Goal: Information Seeking & Learning: Learn about a topic

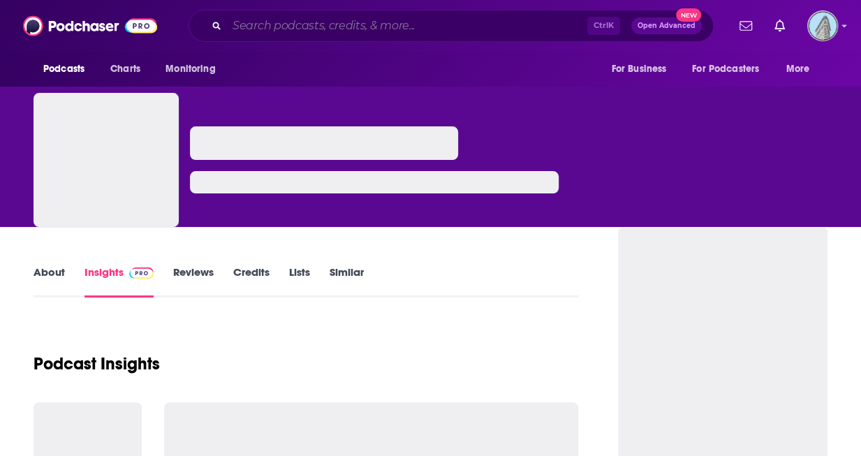
click at [480, 35] on input "Search podcasts, credits, & more..." at bounding box center [407, 26] width 360 height 22
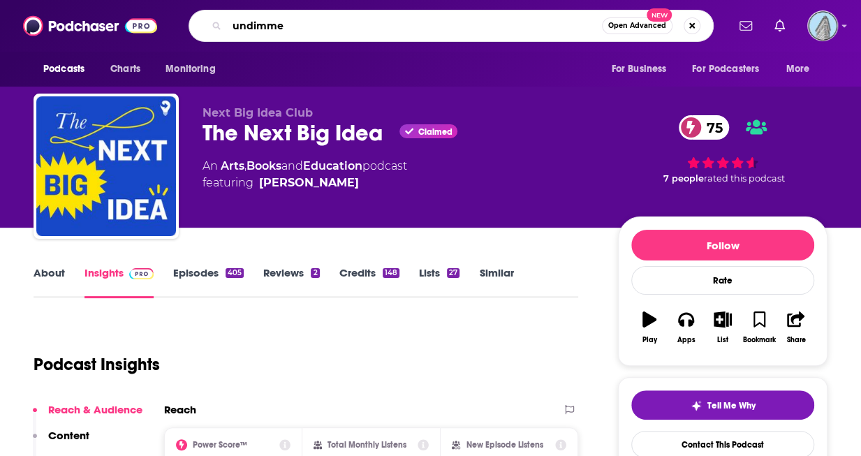
type input "undimmed"
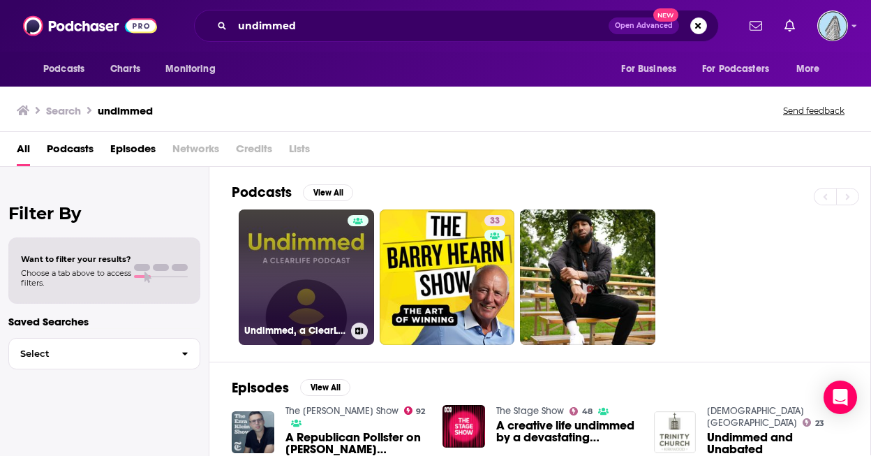
click at [316, 248] on link "Undimmed, a ClearLife Podcast" at bounding box center [306, 276] width 135 height 135
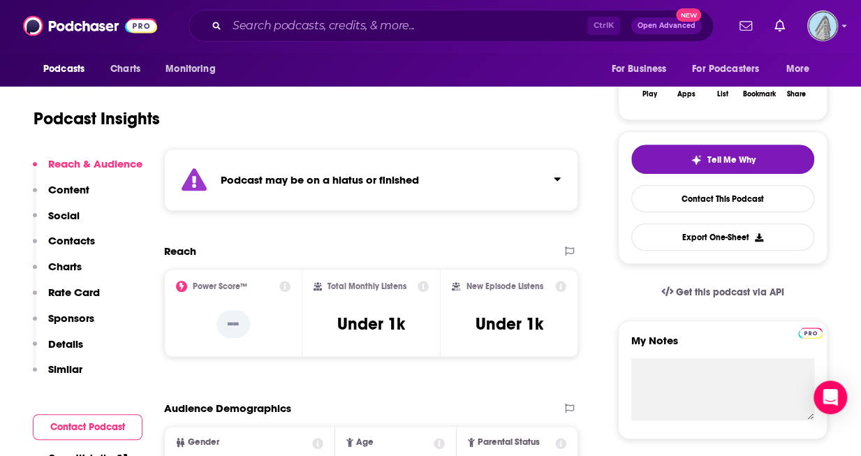
scroll to position [6, 0]
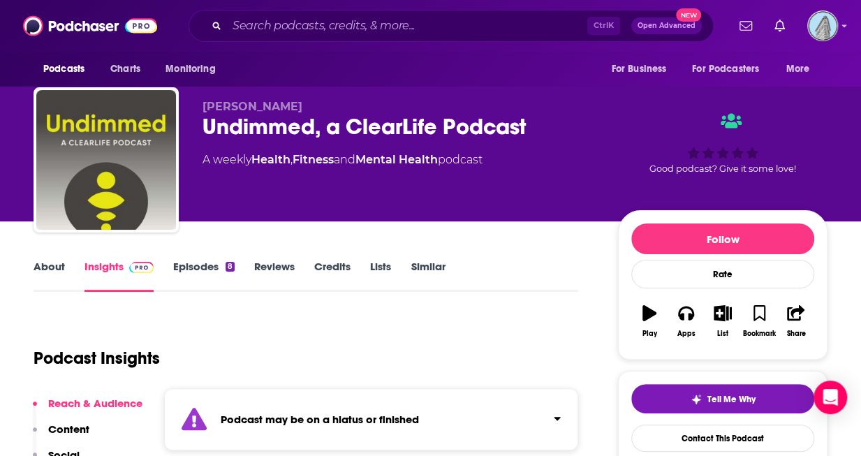
click at [175, 266] on link "Episodes 8" at bounding box center [203, 276] width 61 height 32
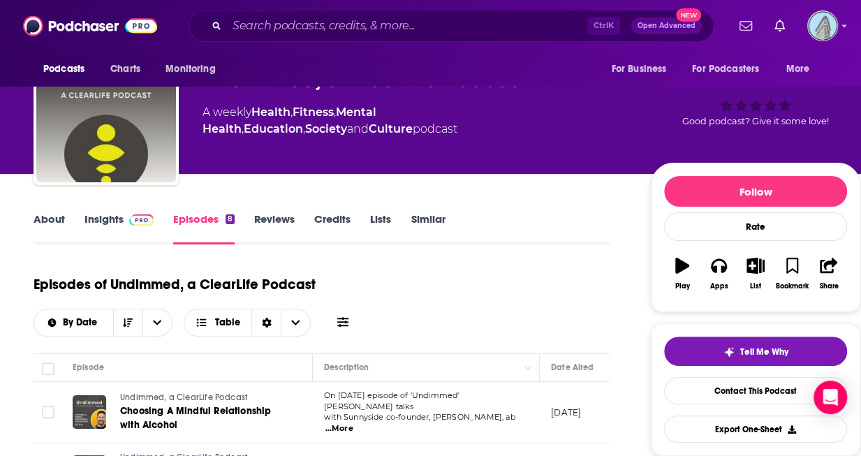
scroll to position [155, 0]
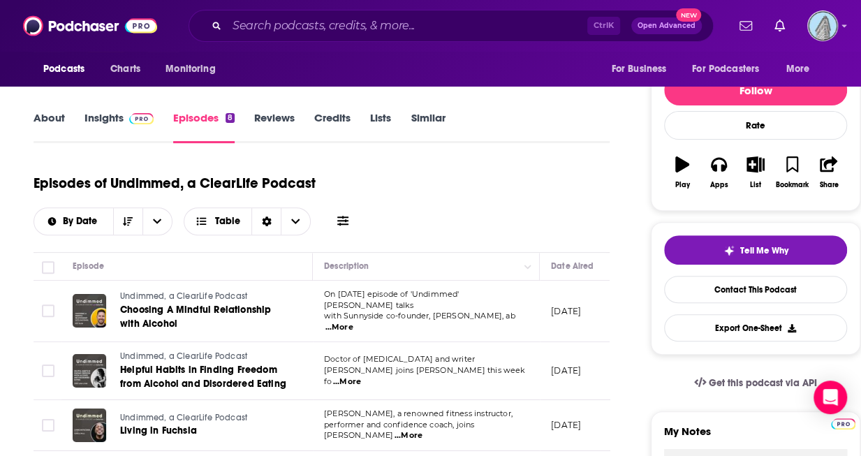
click at [353, 322] on span "...More" at bounding box center [339, 327] width 28 height 11
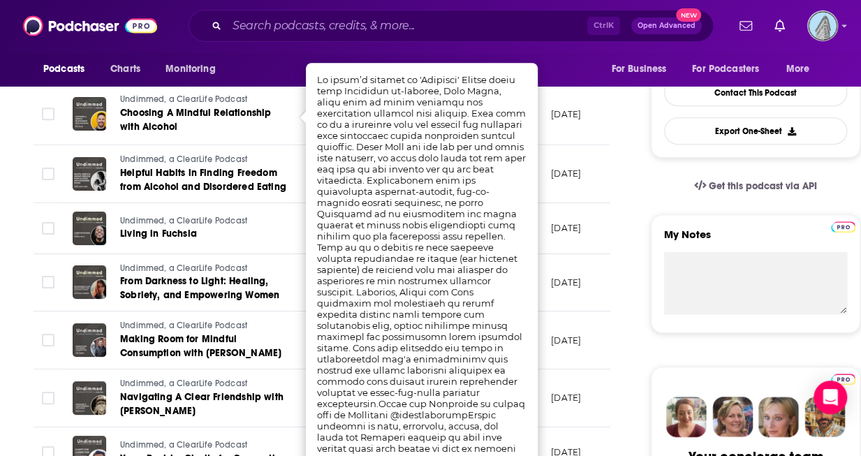
scroll to position [353, 0]
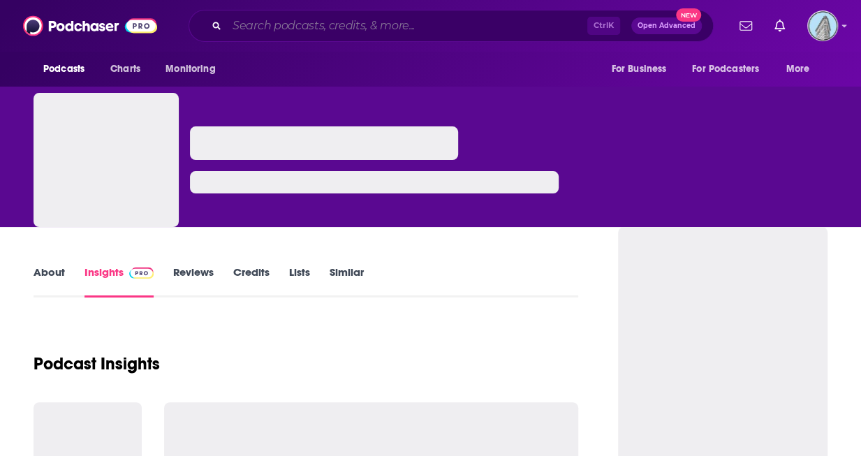
click at [448, 31] on input "Search podcasts, credits, & more..." at bounding box center [407, 26] width 360 height 22
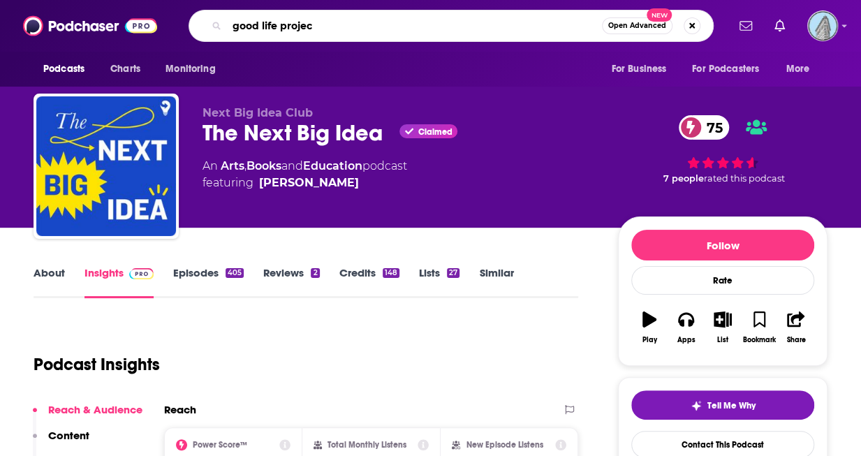
type input "good life project"
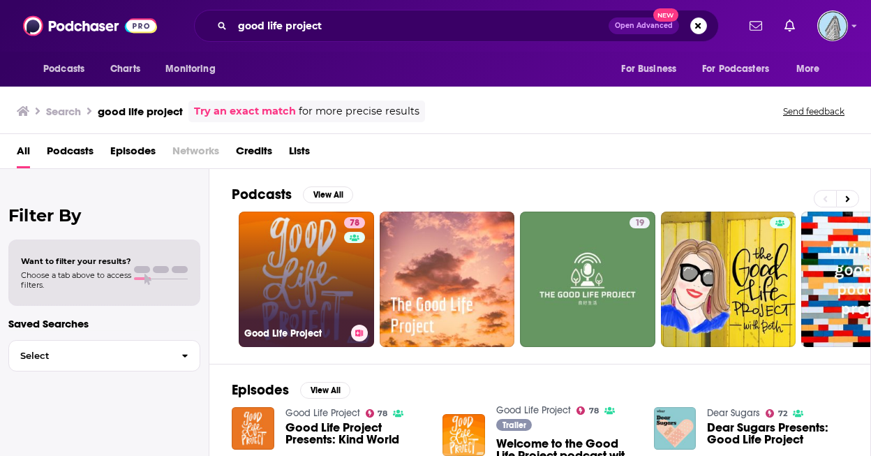
click at [330, 293] on link "78 Good Life Project" at bounding box center [306, 279] width 135 height 135
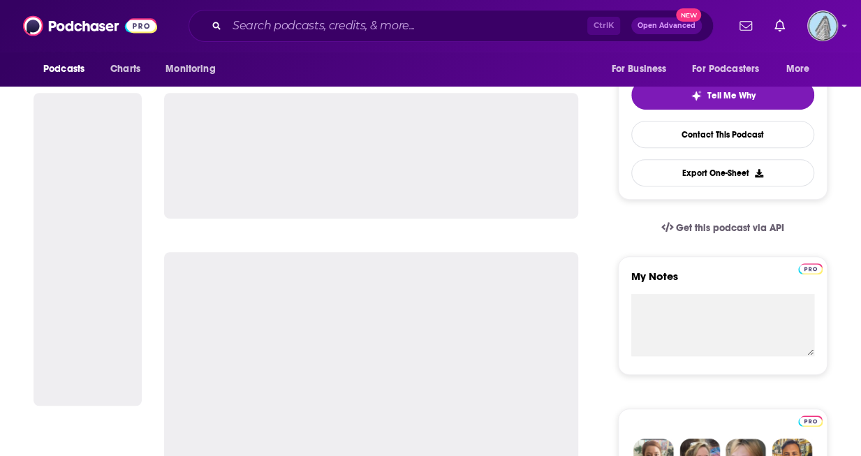
scroll to position [312, 0]
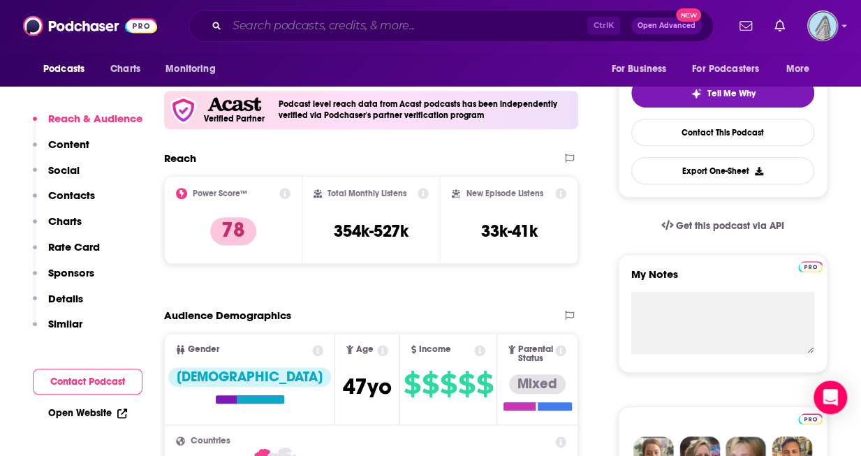
click at [365, 24] on input "Search podcasts, credits, & more..." at bounding box center [407, 26] width 360 height 22
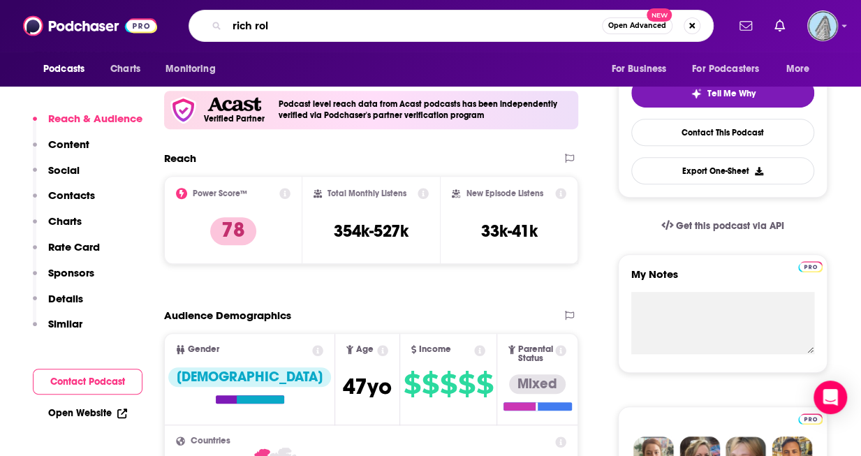
type input "[PERSON_NAME]"
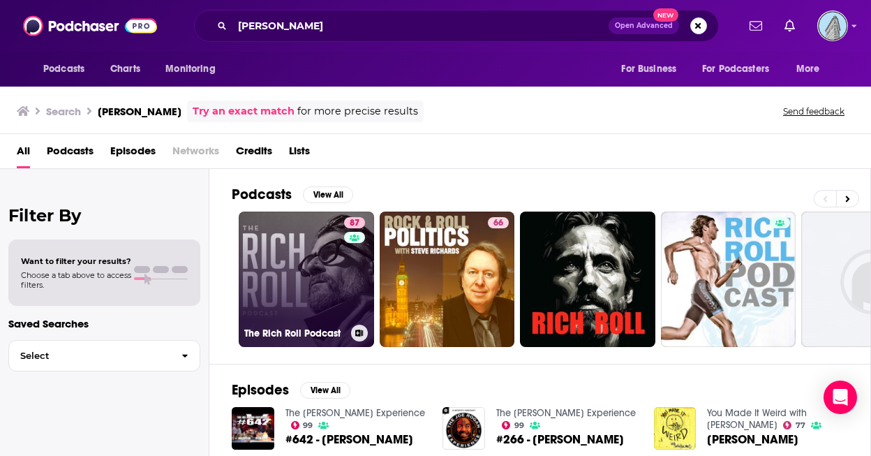
click at [266, 257] on link "87 The [PERSON_NAME] Podcast" at bounding box center [306, 279] width 135 height 135
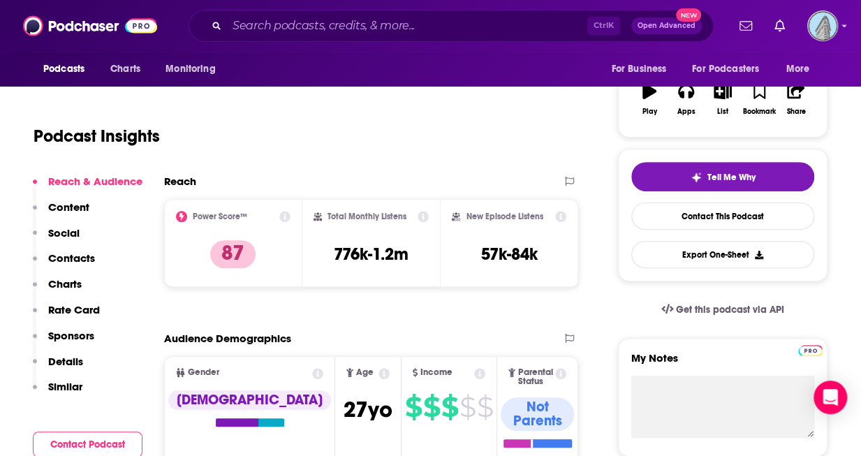
scroll to position [228, 0]
click at [266, 257] on div "Power Score™ 87" at bounding box center [233, 244] width 115 height 64
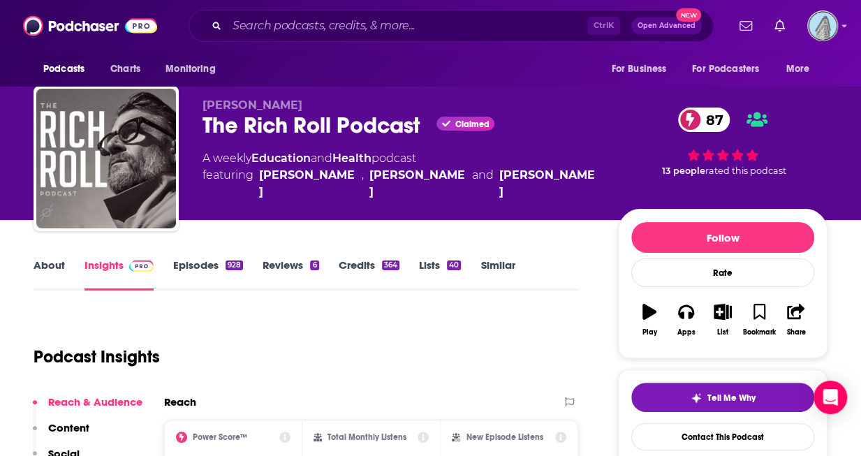
scroll to position [0, 0]
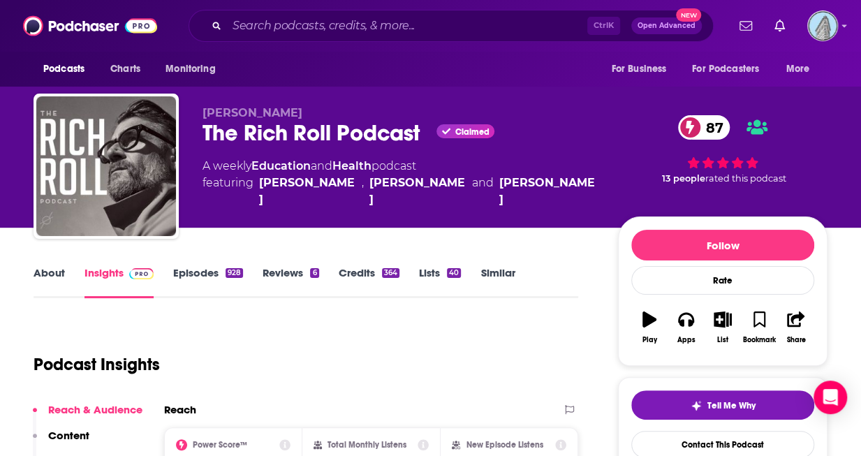
click at [47, 273] on link "About" at bounding box center [49, 282] width 31 height 32
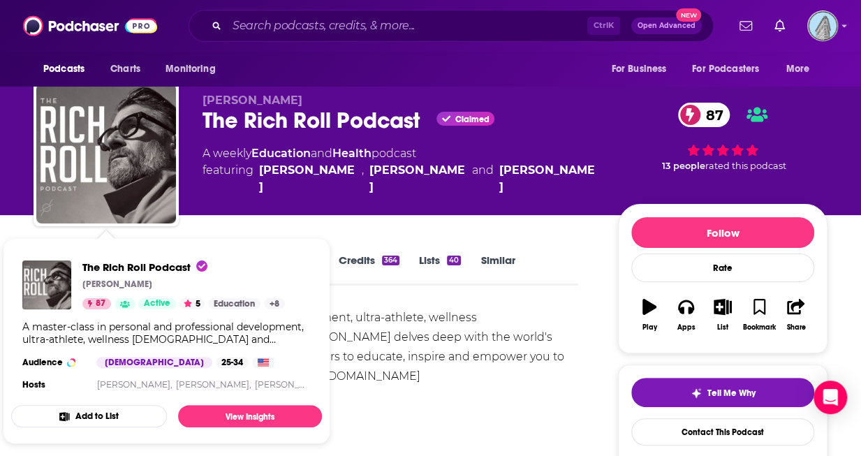
scroll to position [12, 0]
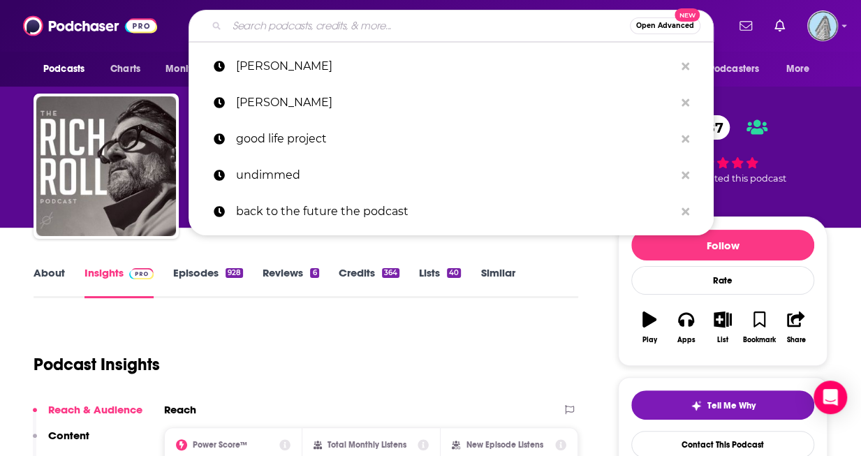
click at [458, 17] on input "Search podcasts, credits, & more..." at bounding box center [428, 26] width 403 height 22
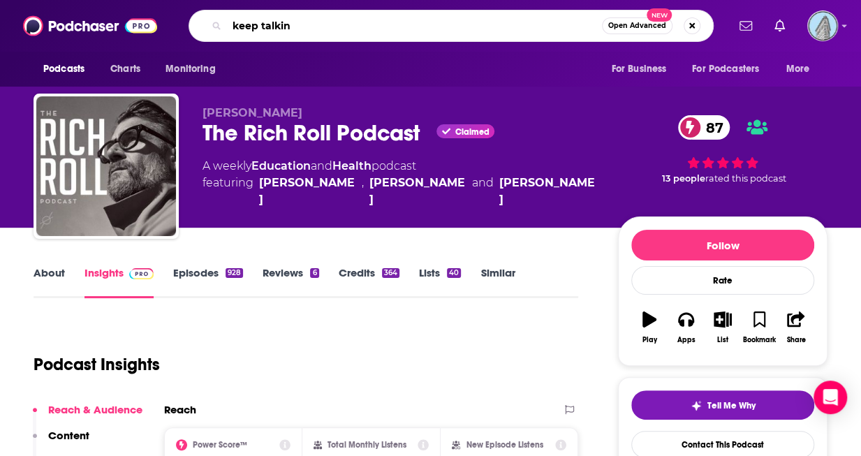
type input "keep talking"
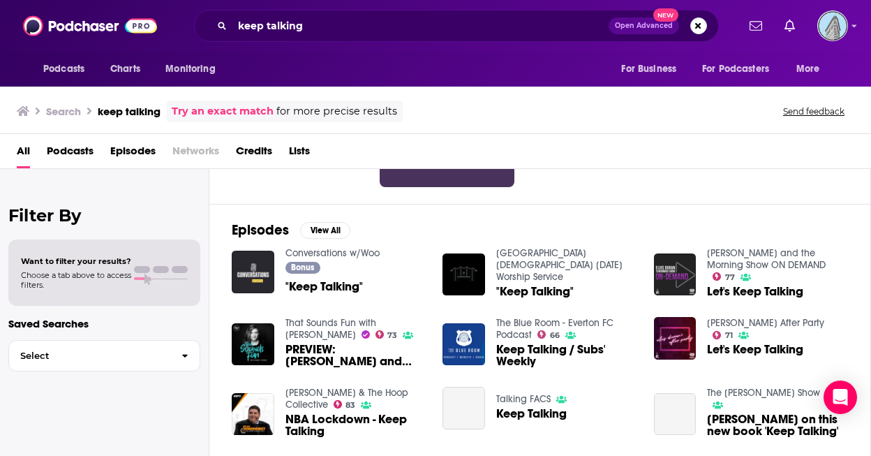
scroll to position [161, 0]
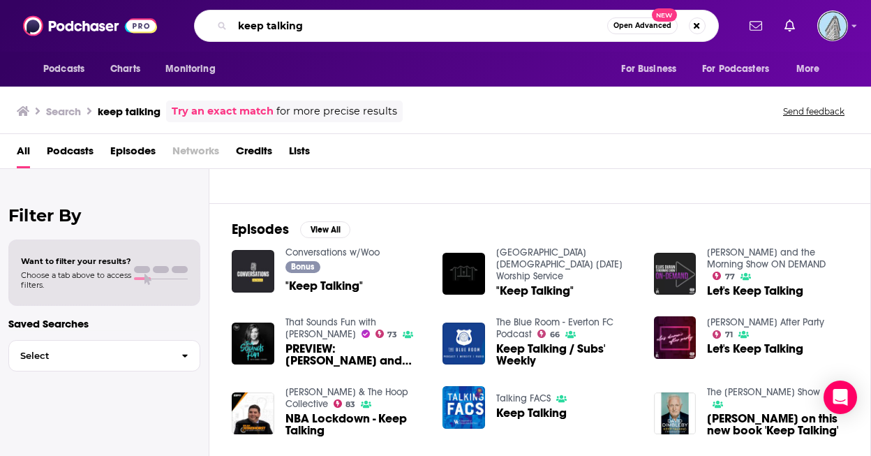
click at [355, 20] on input "keep talking" at bounding box center [420, 26] width 375 height 22
click at [397, 31] on input "keep talking" at bounding box center [420, 26] width 375 height 22
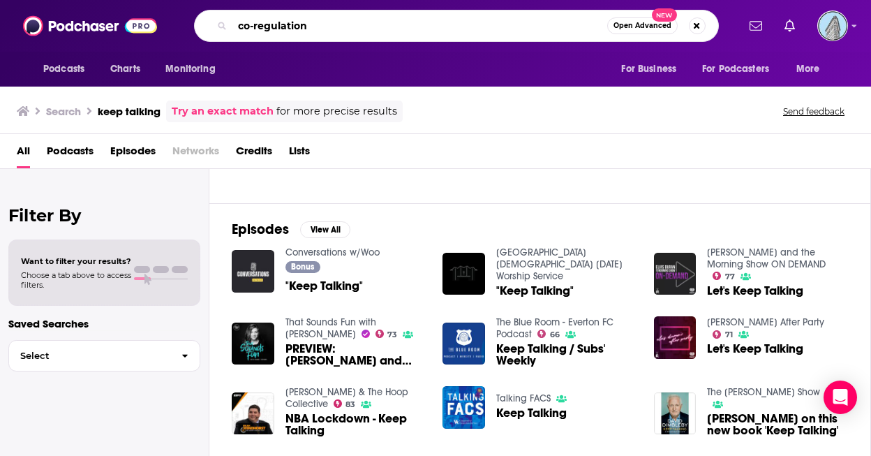
type input "co-regulation"
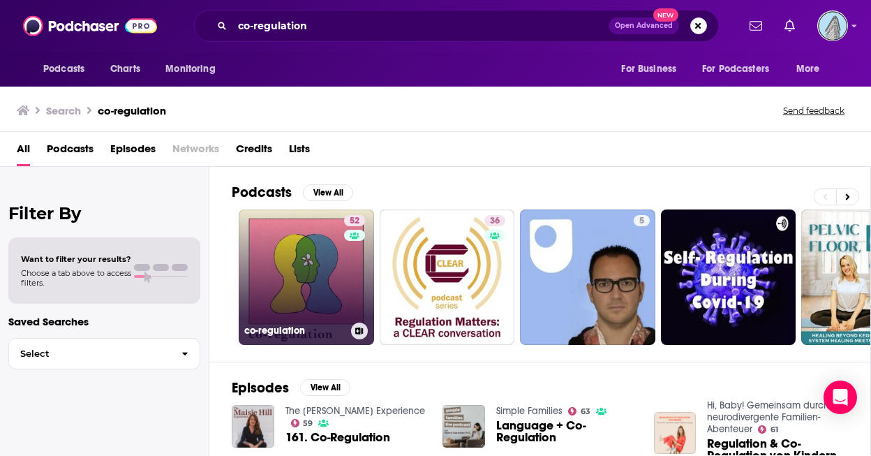
click at [330, 294] on link "52 co-regulation" at bounding box center [306, 276] width 135 height 135
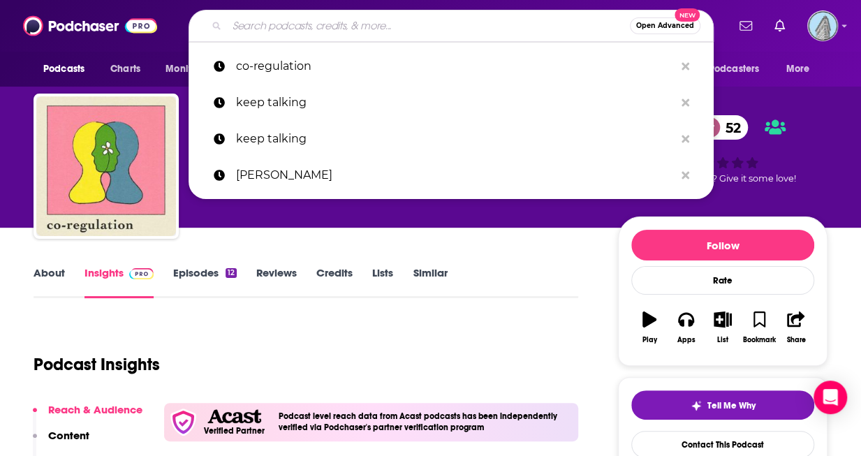
click at [337, 17] on input "Search podcasts, credits, & more..." at bounding box center [428, 26] width 403 height 22
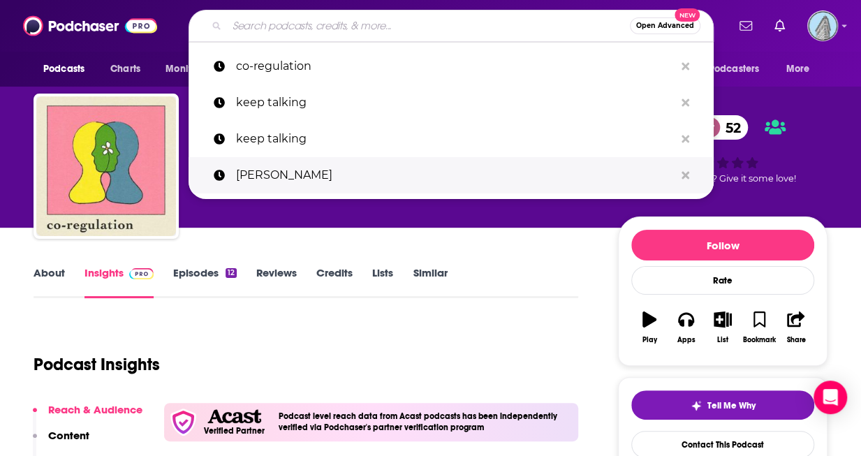
click at [277, 172] on p "[PERSON_NAME]" at bounding box center [455, 175] width 439 height 36
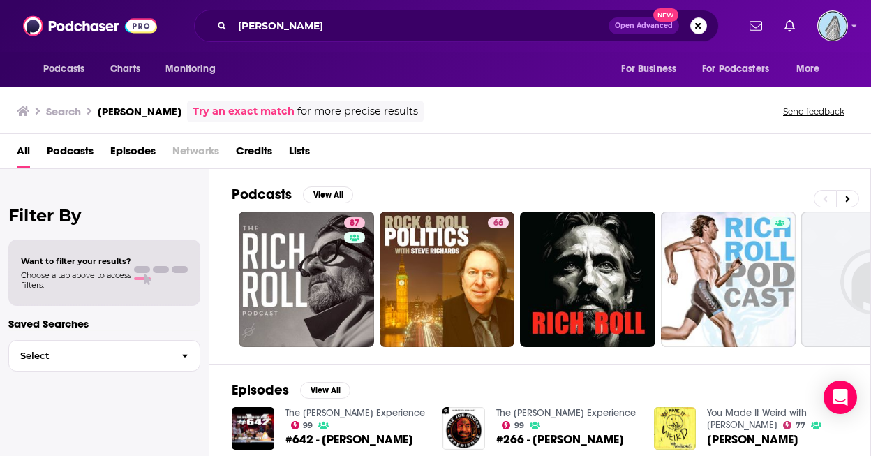
click at [303, 144] on span "Lists" at bounding box center [299, 154] width 21 height 29
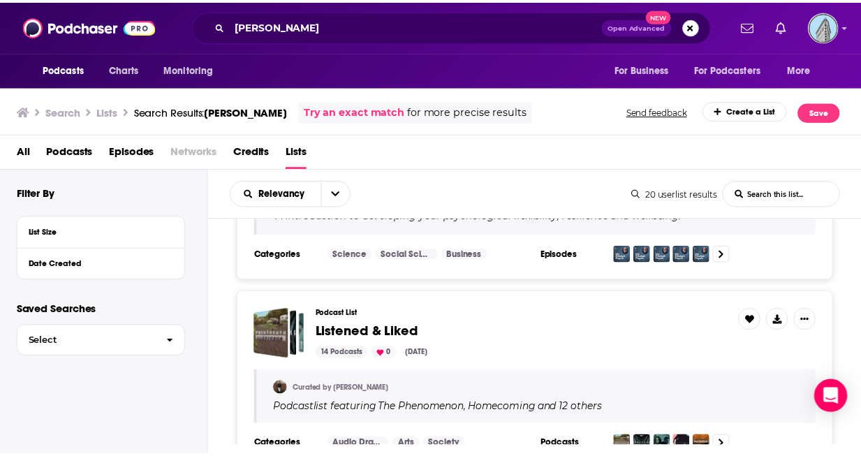
scroll to position [710, 0]
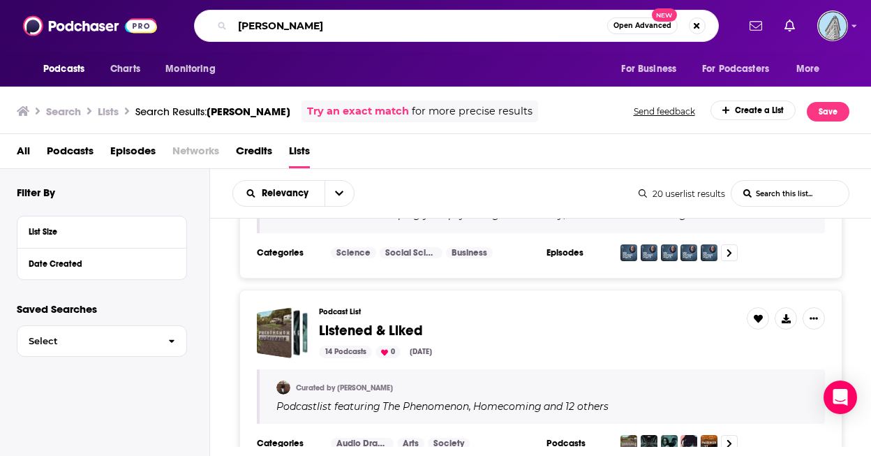
click at [466, 33] on input "[PERSON_NAME]" at bounding box center [420, 26] width 375 height 22
type input "r"
type input "on purpose with [PERSON_NAME]"
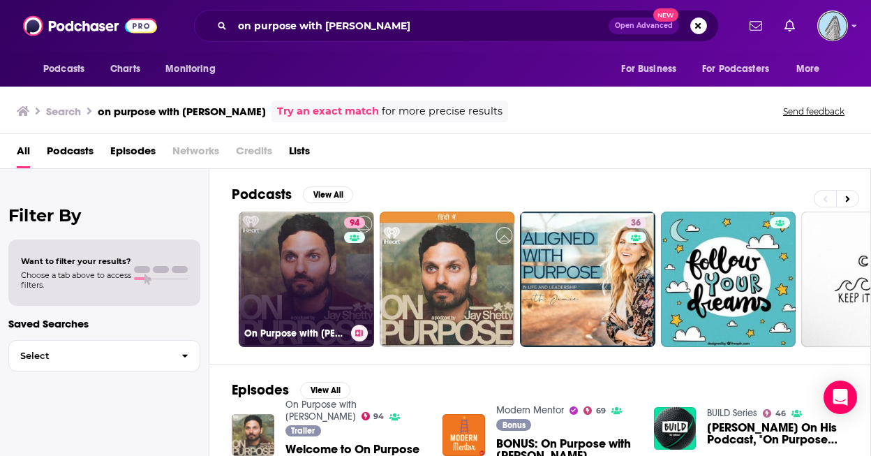
click at [294, 263] on link "94 On Purpose with [PERSON_NAME]" at bounding box center [306, 279] width 135 height 135
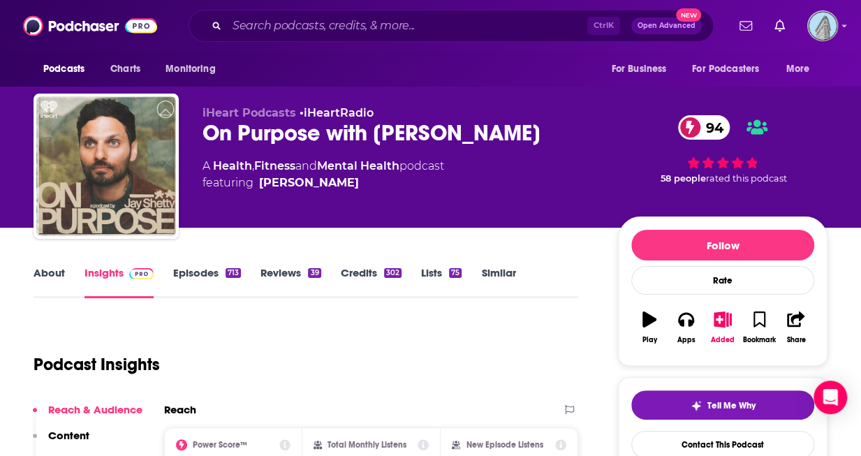
click at [203, 277] on link "Episodes 713" at bounding box center [207, 282] width 68 height 32
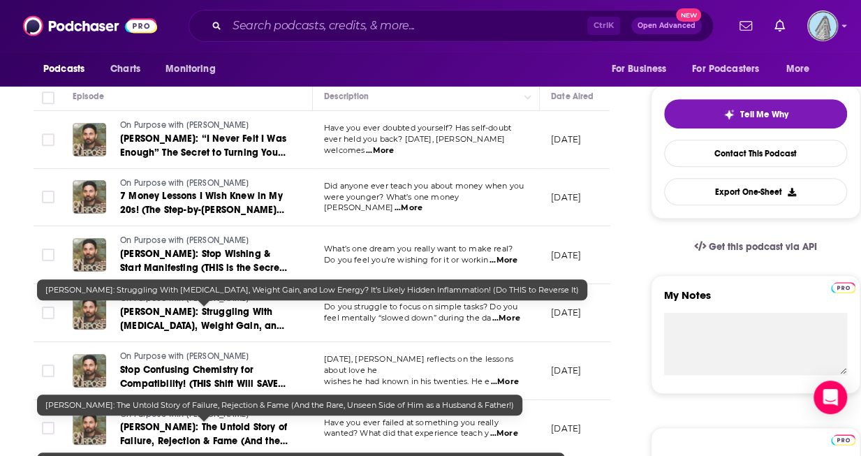
scroll to position [511, 0]
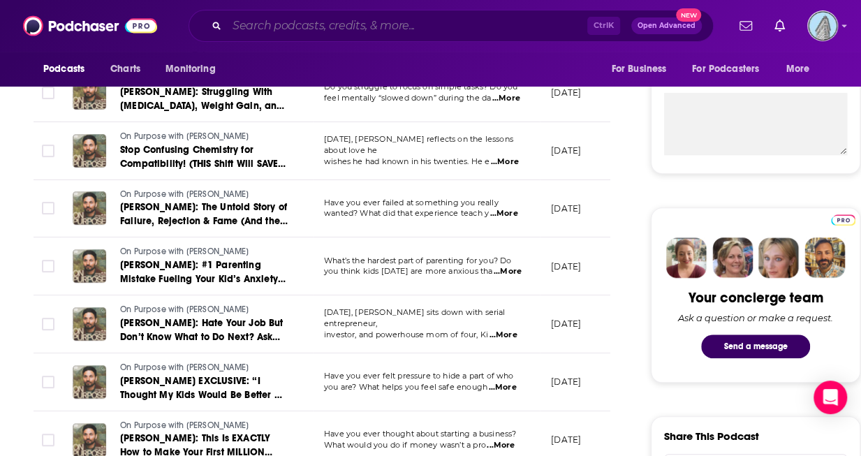
click at [443, 19] on input "Search podcasts, credits, & more..." at bounding box center [407, 26] width 360 height 22
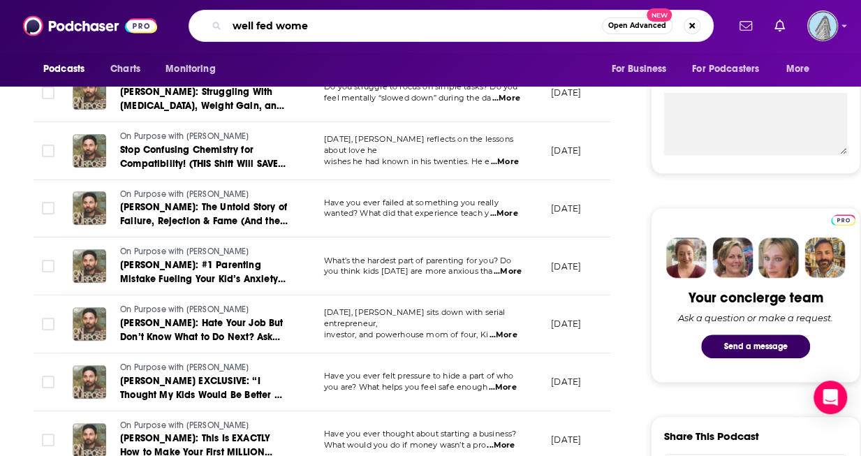
type input "well fed women"
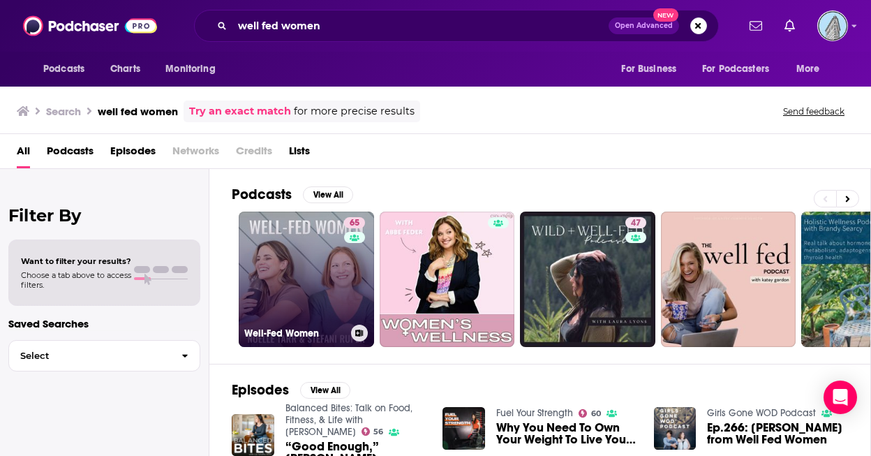
click at [318, 281] on link "65 Well-Fed Women" at bounding box center [306, 279] width 135 height 135
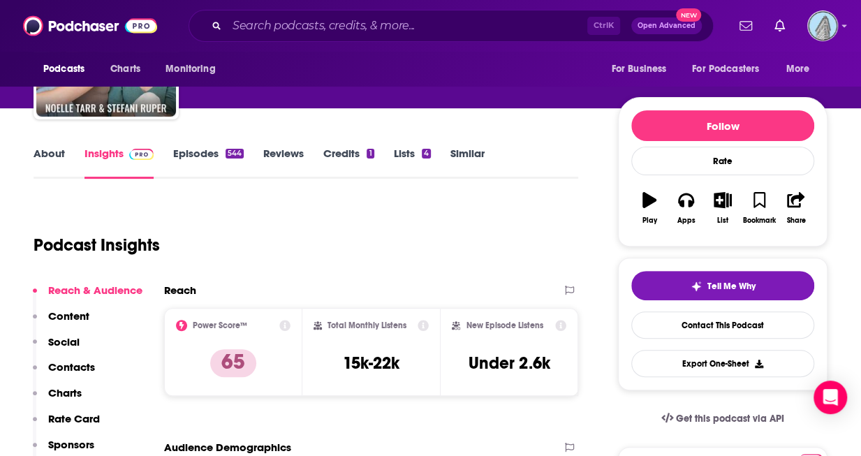
scroll to position [75, 0]
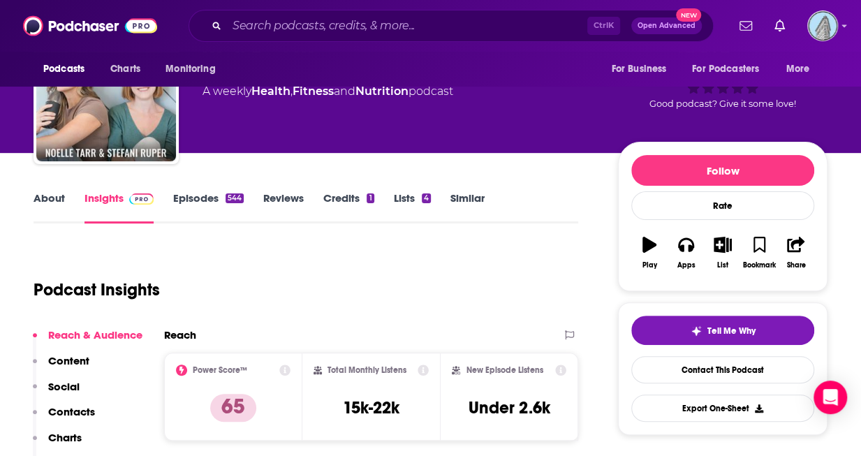
click at [54, 197] on link "About" at bounding box center [49, 207] width 31 height 32
